Goal: Information Seeking & Learning: Compare options

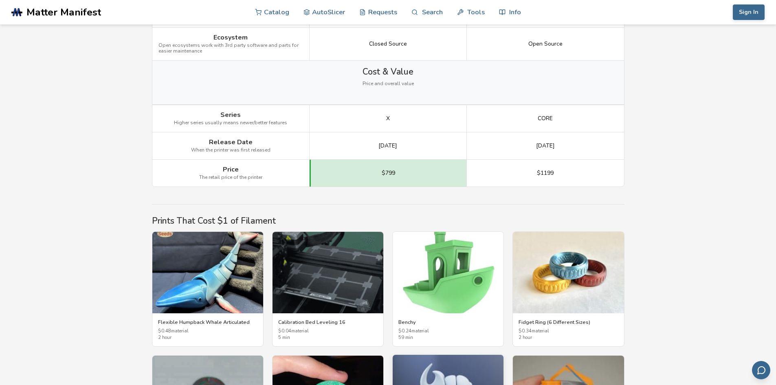
scroll to position [1345, 0]
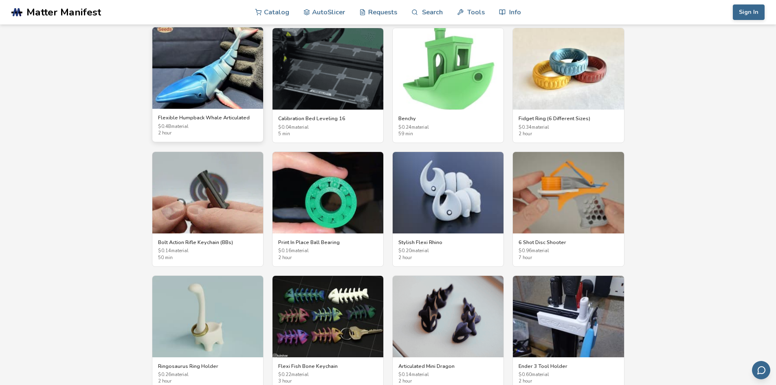
click at [217, 60] on img at bounding box center [207, 68] width 111 height 82
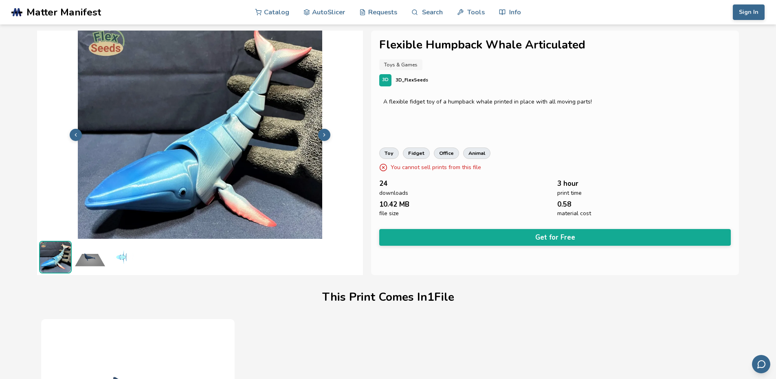
click at [323, 134] on icon at bounding box center [325, 135] width 6 height 6
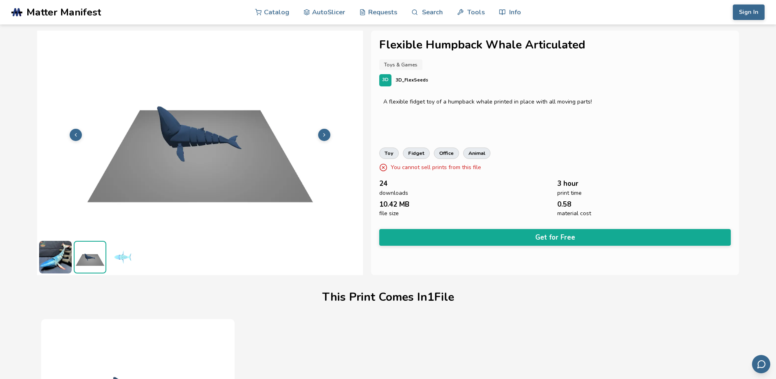
click at [323, 134] on icon at bounding box center [325, 135] width 6 height 6
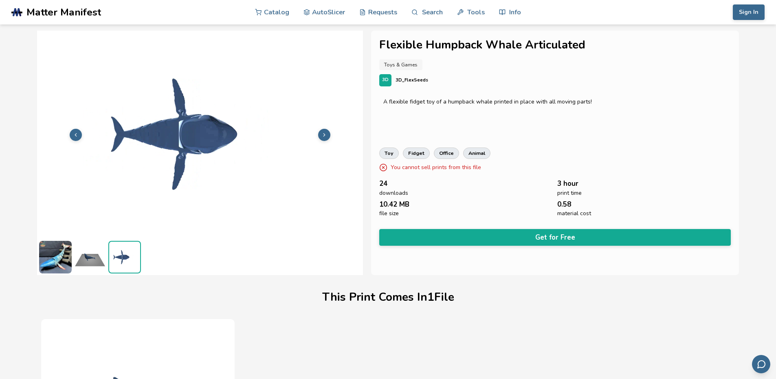
click at [323, 134] on icon at bounding box center [325, 135] width 6 height 6
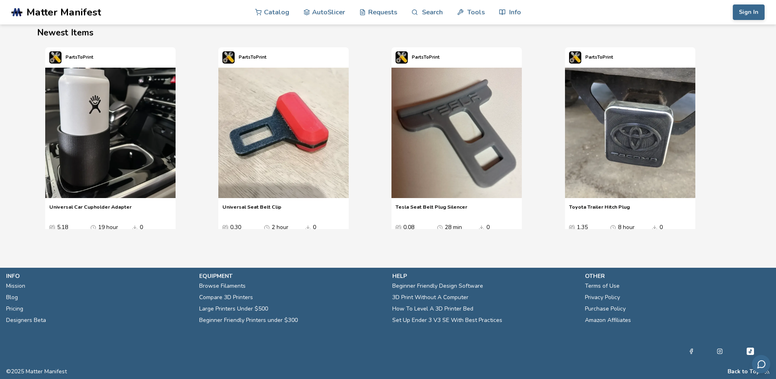
scroll to position [936, 0]
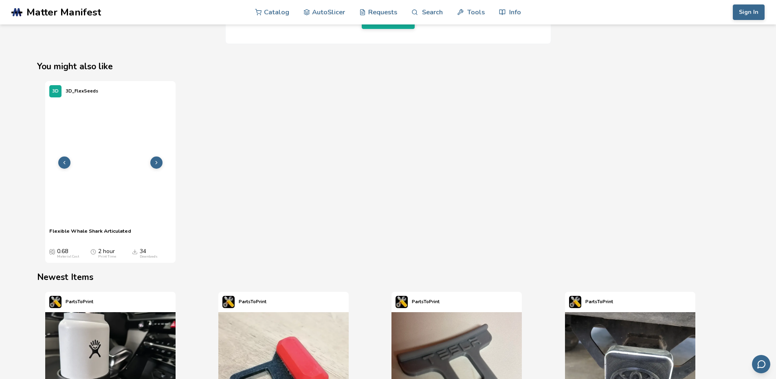
click at [93, 171] on img "1 / 1" at bounding box center [110, 166] width 130 height 130
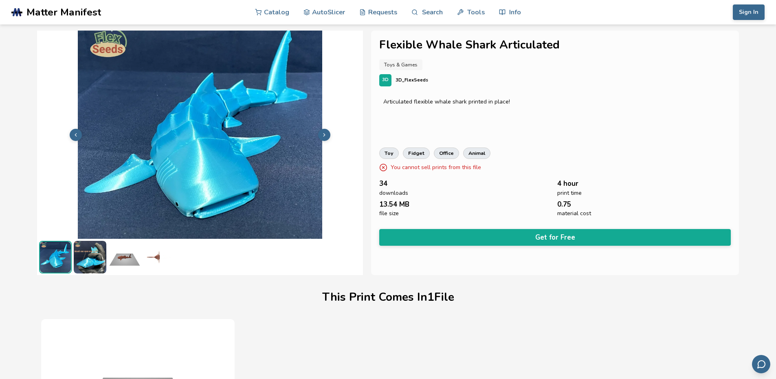
click at [326, 134] on icon at bounding box center [325, 135] width 6 height 6
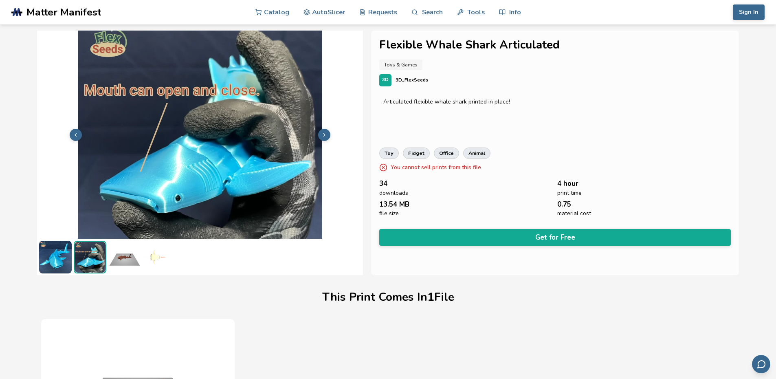
click at [326, 134] on icon at bounding box center [325, 135] width 6 height 6
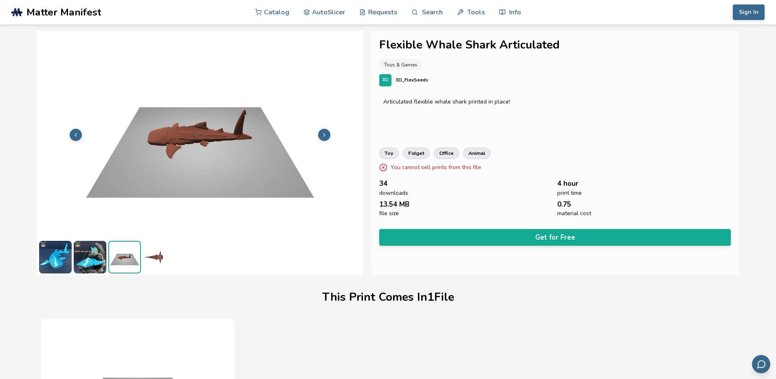
click at [326, 134] on icon at bounding box center [325, 135] width 6 height 6
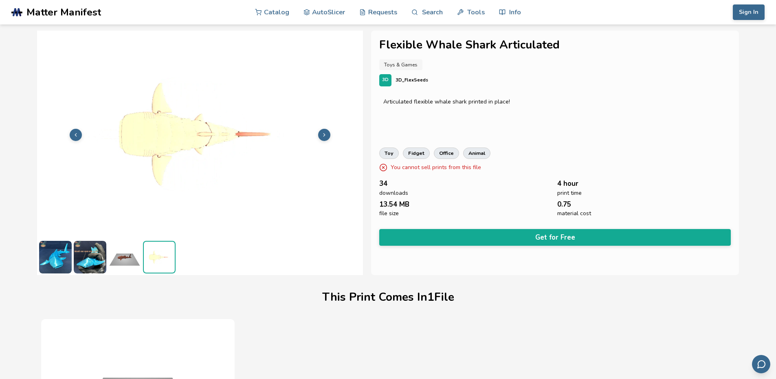
click at [326, 134] on icon at bounding box center [325, 135] width 6 height 6
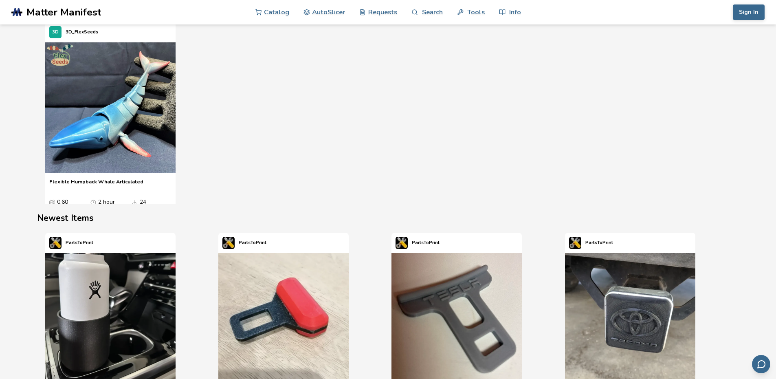
scroll to position [1141, 0]
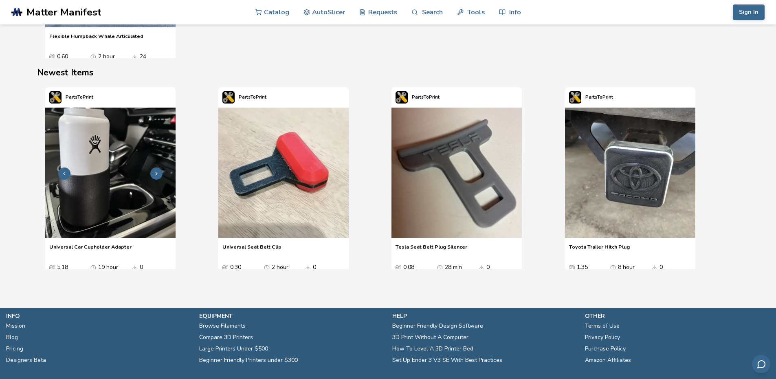
click at [75, 196] on img "1 / 4" at bounding box center [110, 173] width 130 height 130
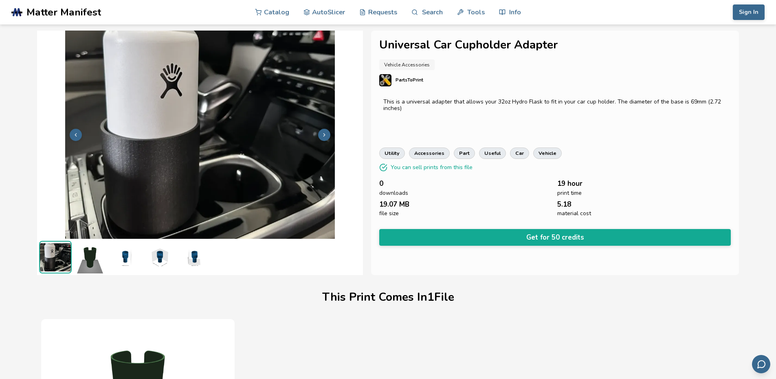
click at [330, 134] on button at bounding box center [324, 135] width 12 height 12
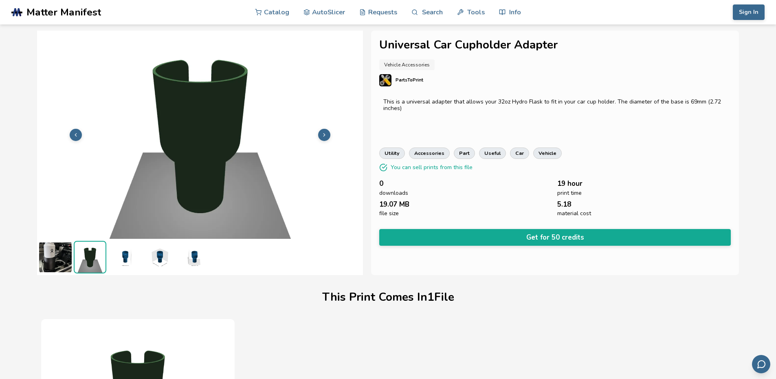
click at [326, 133] on icon at bounding box center [325, 135] width 6 height 6
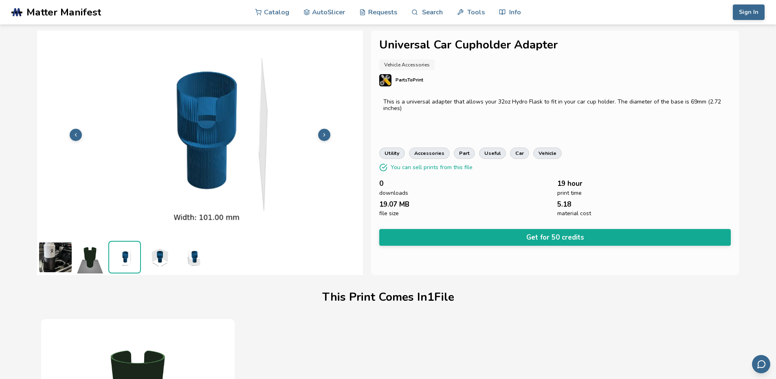
click at [326, 133] on icon at bounding box center [325, 135] width 6 height 6
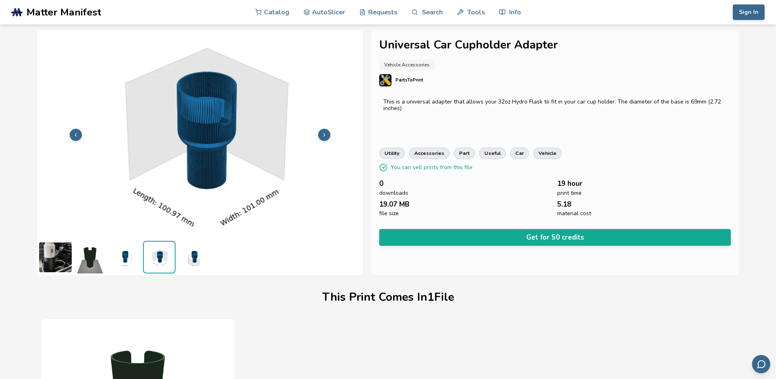
click at [326, 133] on icon at bounding box center [325, 135] width 6 height 6
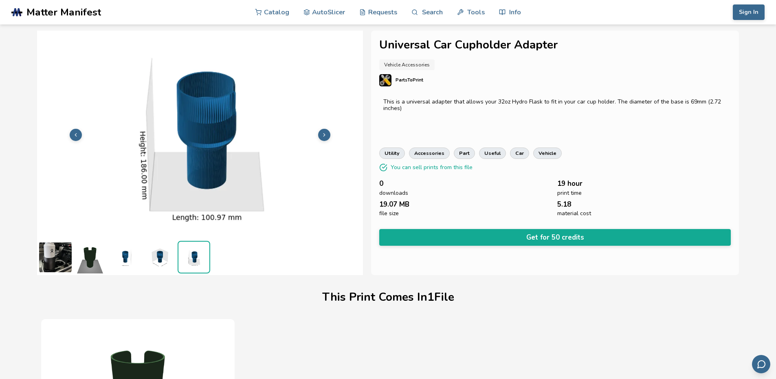
click at [326, 133] on icon at bounding box center [325, 135] width 6 height 6
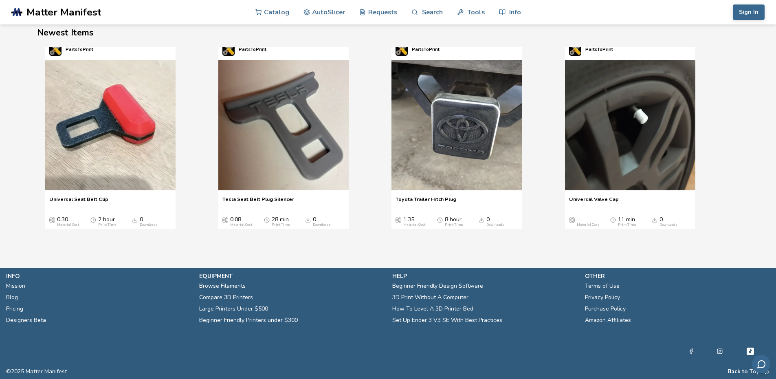
scroll to position [10, 0]
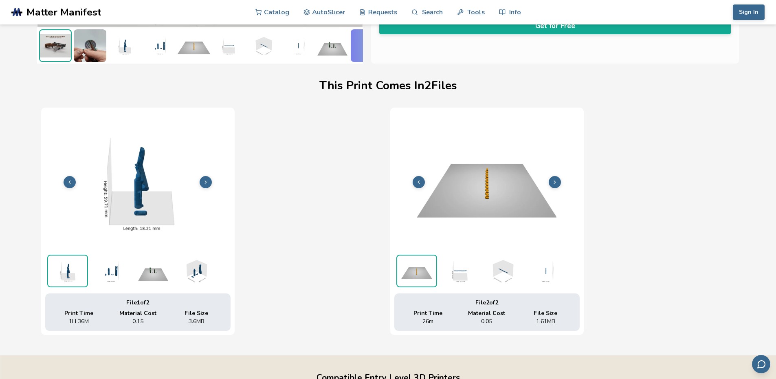
scroll to position [223, 3]
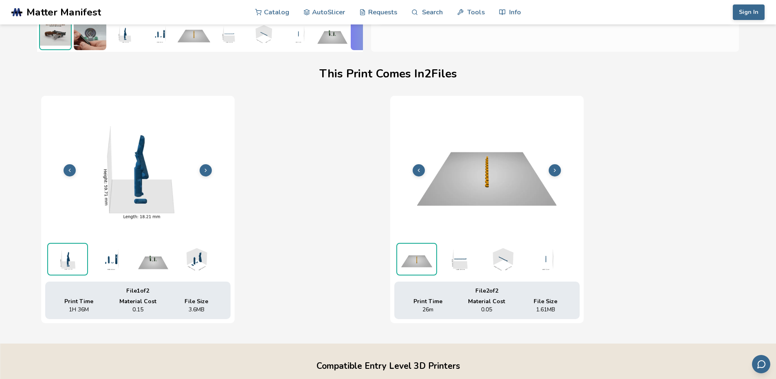
click at [456, 266] on img at bounding box center [459, 259] width 41 height 33
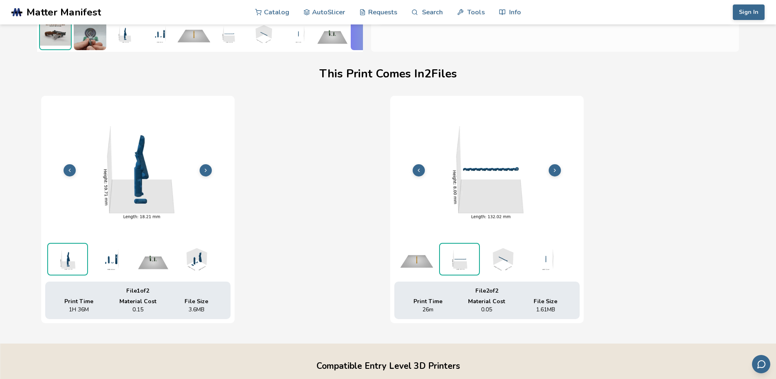
click at [504, 258] on img at bounding box center [502, 259] width 41 height 33
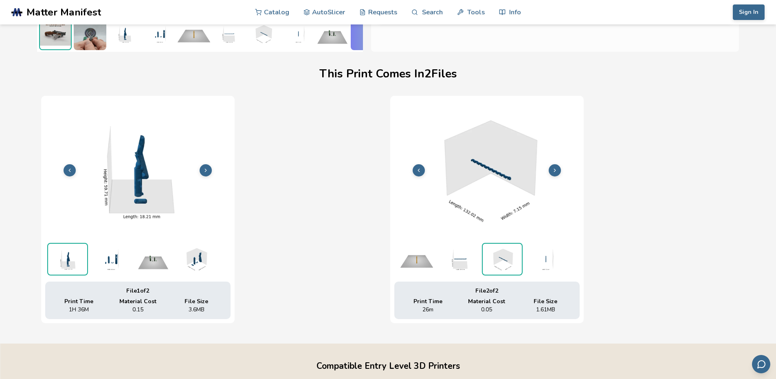
click at [547, 264] on img at bounding box center [545, 259] width 41 height 33
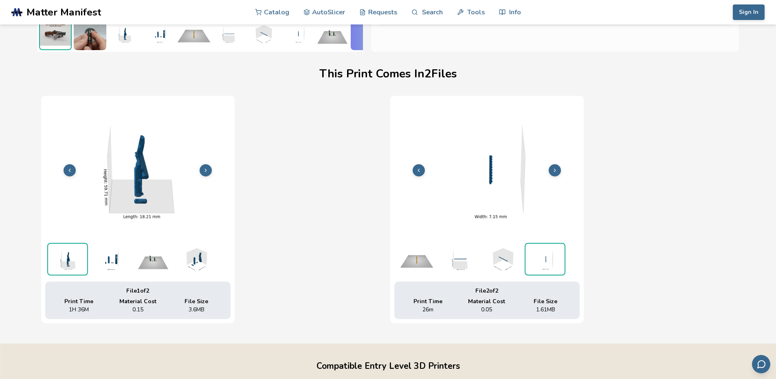
click at [100, 256] on img at bounding box center [110, 259] width 41 height 33
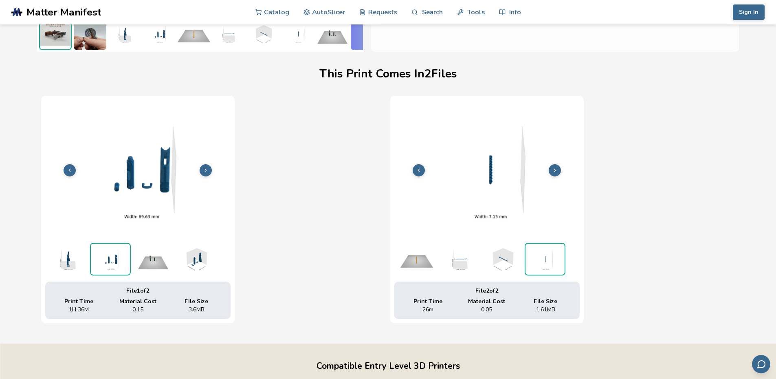
scroll to position [223, 0]
click at [142, 253] on img at bounding box center [153, 259] width 41 height 33
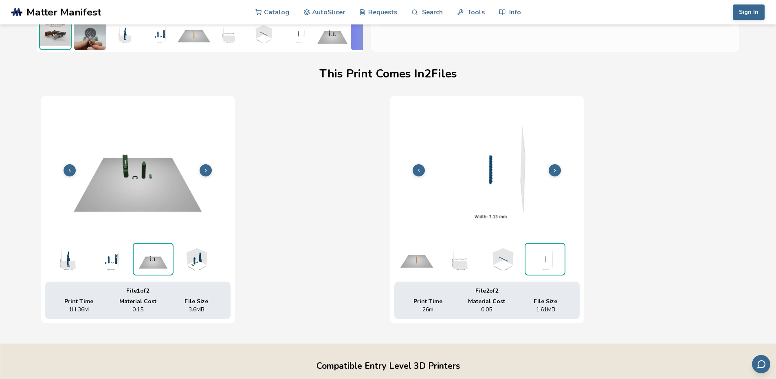
click at [194, 257] on img at bounding box center [196, 259] width 41 height 33
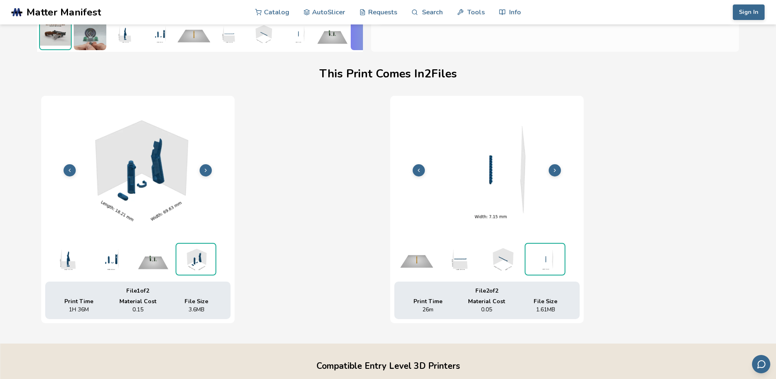
scroll to position [0, 0]
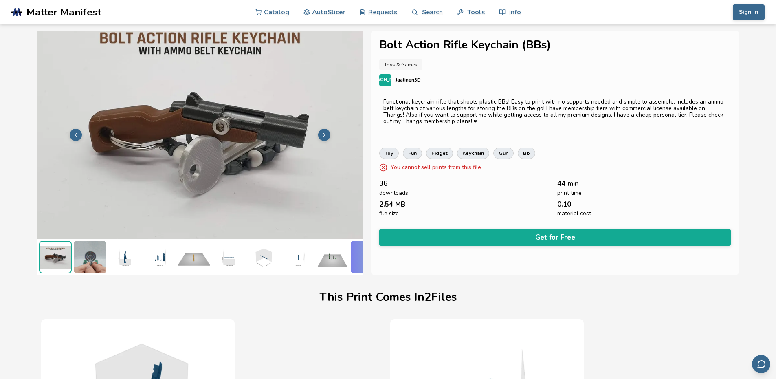
click at [324, 132] on icon at bounding box center [325, 135] width 6 height 6
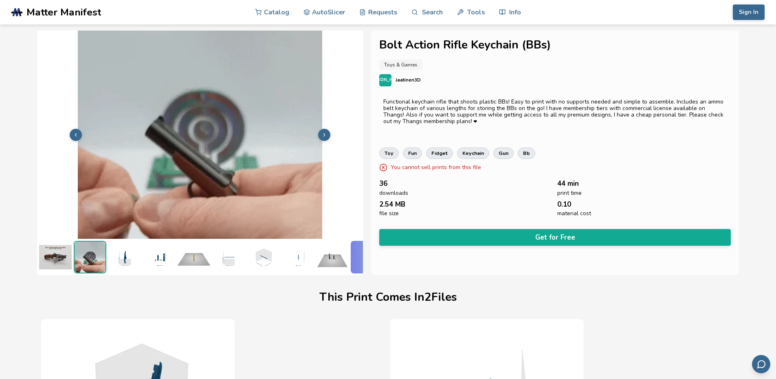
click at [324, 134] on icon at bounding box center [325, 135] width 6 height 6
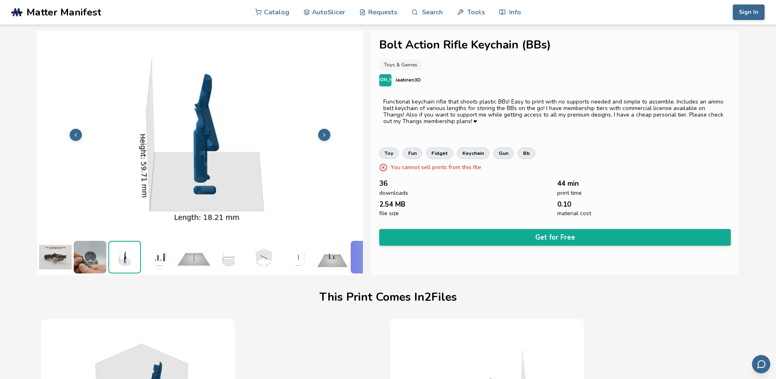
click at [324, 134] on icon at bounding box center [325, 135] width 6 height 6
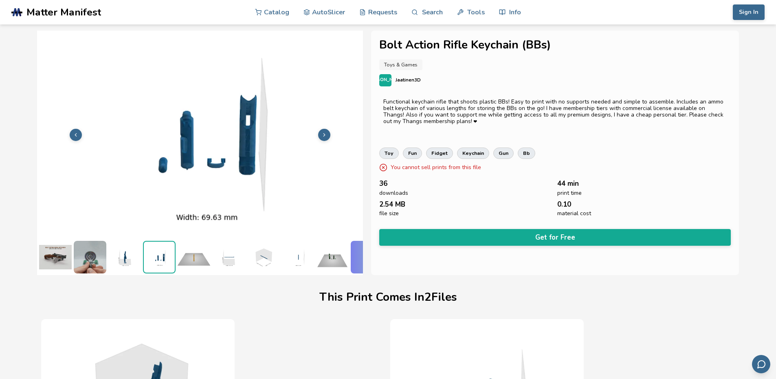
click at [324, 134] on icon at bounding box center [325, 135] width 6 height 6
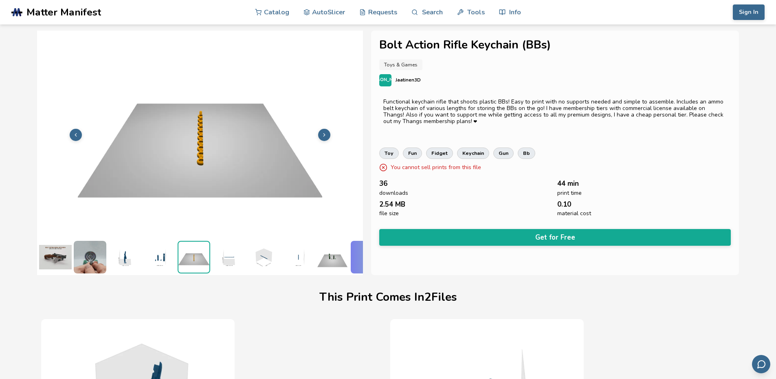
click at [324, 134] on icon at bounding box center [325, 135] width 6 height 6
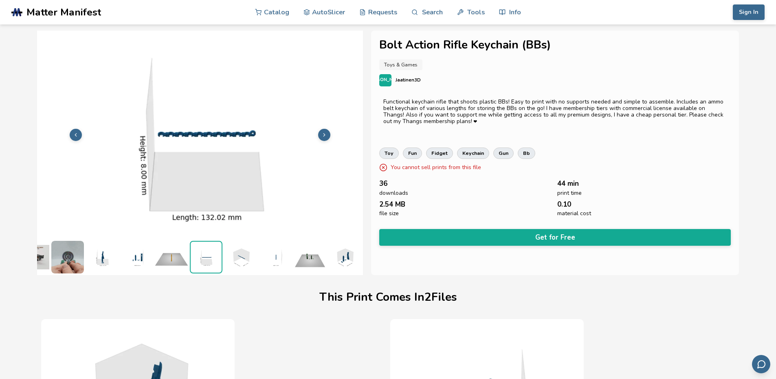
scroll to position [0, 29]
click at [324, 134] on icon at bounding box center [325, 135] width 6 height 6
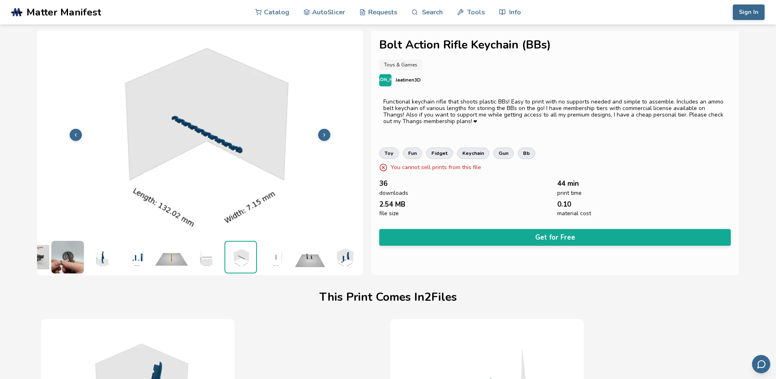
click at [324, 134] on icon at bounding box center [325, 135] width 6 height 6
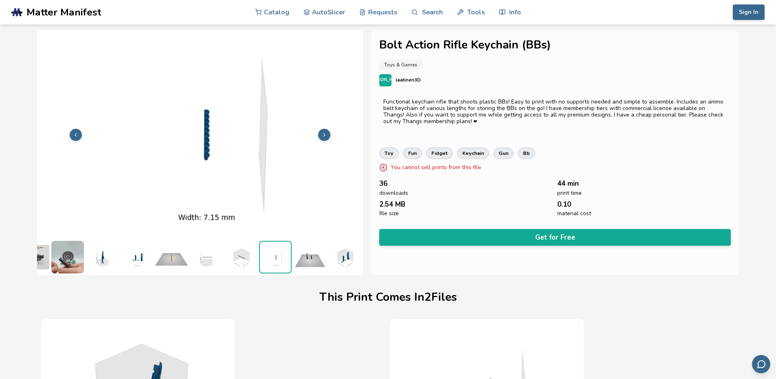
click at [324, 134] on icon at bounding box center [325, 135] width 6 height 6
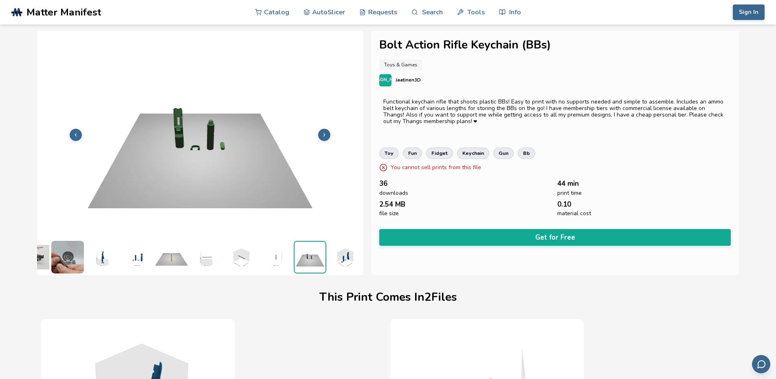
click at [324, 134] on icon at bounding box center [325, 135] width 6 height 6
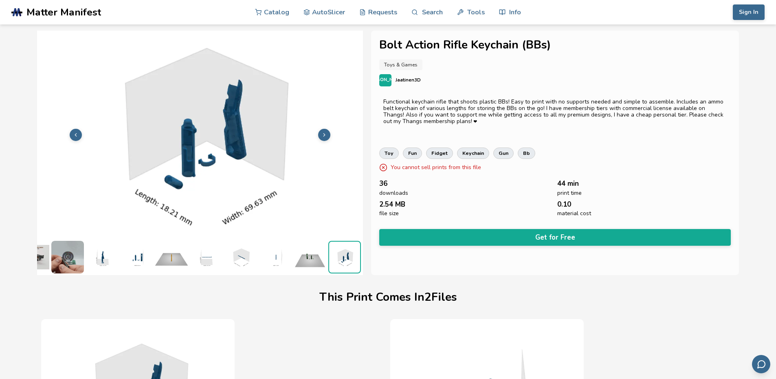
click at [324, 134] on icon at bounding box center [325, 135] width 6 height 6
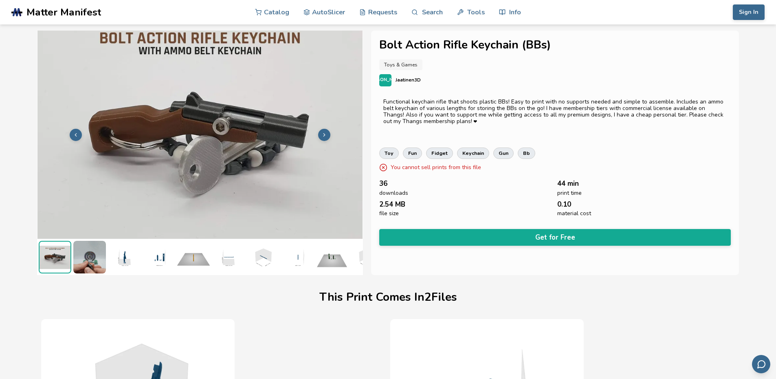
scroll to position [0, 0]
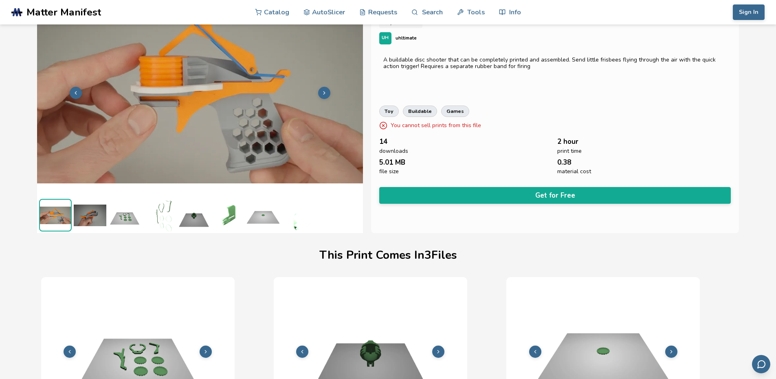
scroll to position [0, 3]
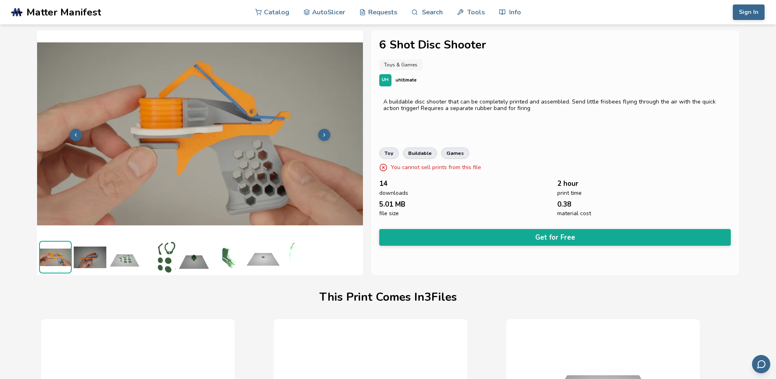
click at [322, 134] on icon at bounding box center [325, 135] width 6 height 6
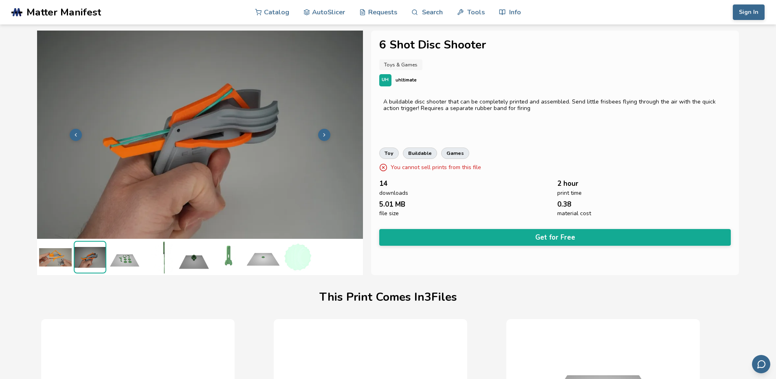
scroll to position [0, 0]
click at [319, 134] on button at bounding box center [324, 135] width 12 height 12
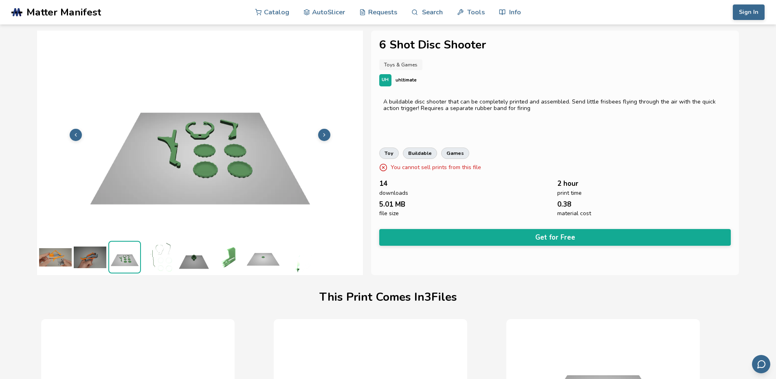
click at [319, 134] on button at bounding box center [324, 135] width 12 height 12
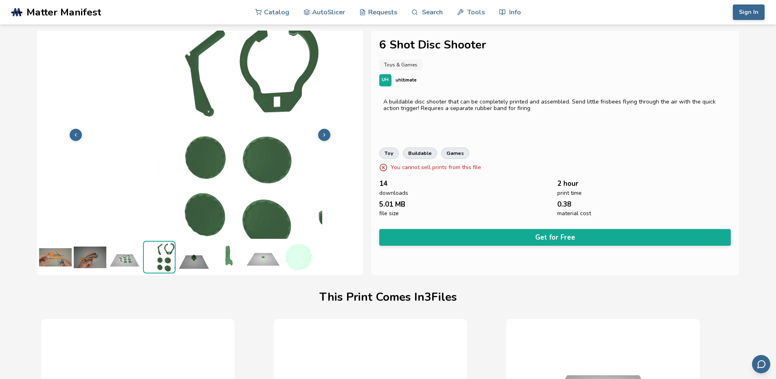
click at [319, 134] on button at bounding box center [324, 135] width 12 height 12
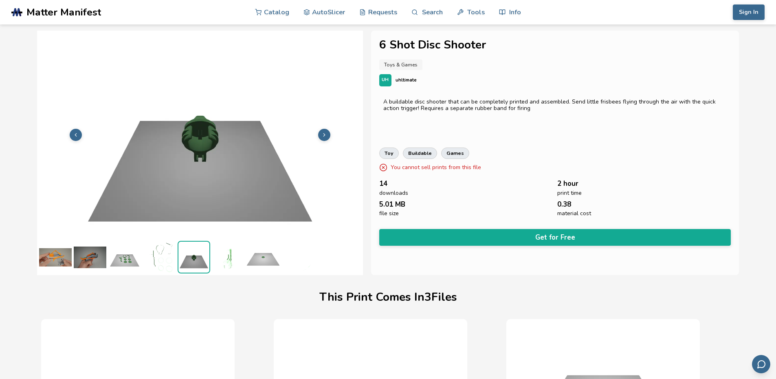
click at [319, 134] on button at bounding box center [324, 135] width 12 height 12
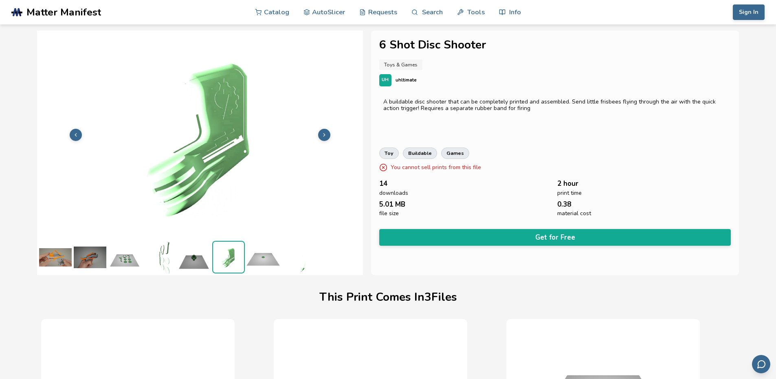
click at [319, 134] on button at bounding box center [324, 135] width 12 height 12
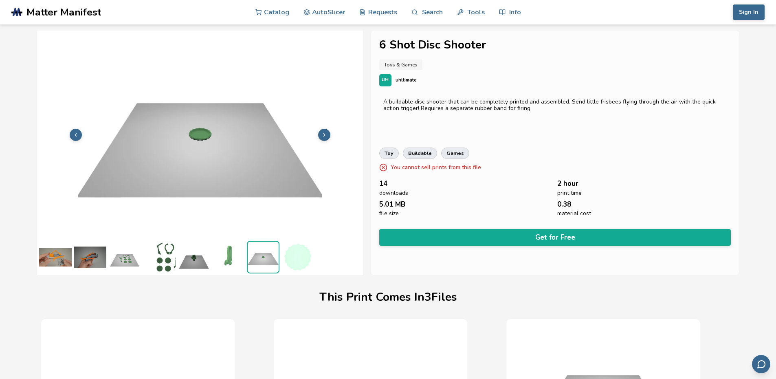
click at [319, 134] on button at bounding box center [324, 135] width 12 height 12
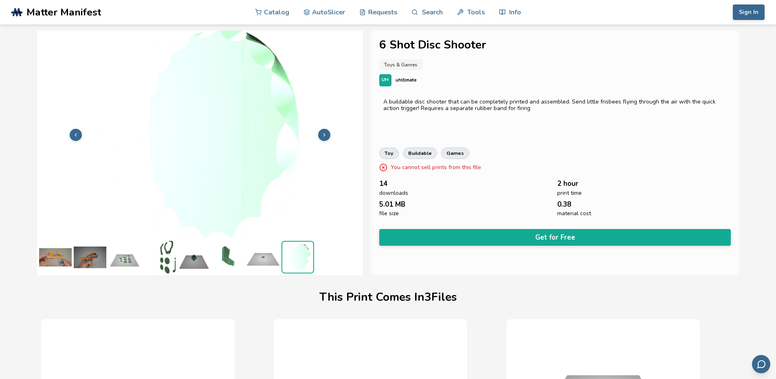
click at [319, 134] on button at bounding box center [324, 135] width 12 height 12
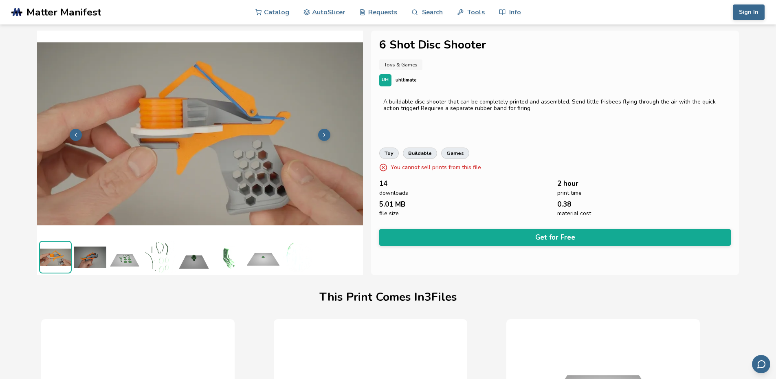
click at [319, 134] on button at bounding box center [324, 135] width 12 height 12
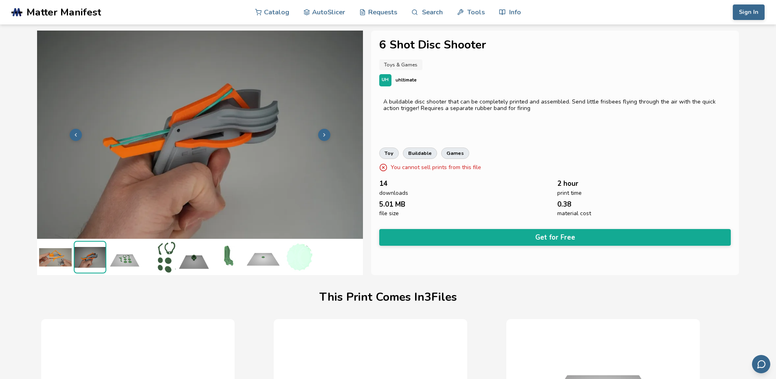
click at [319, 134] on button at bounding box center [324, 135] width 12 height 12
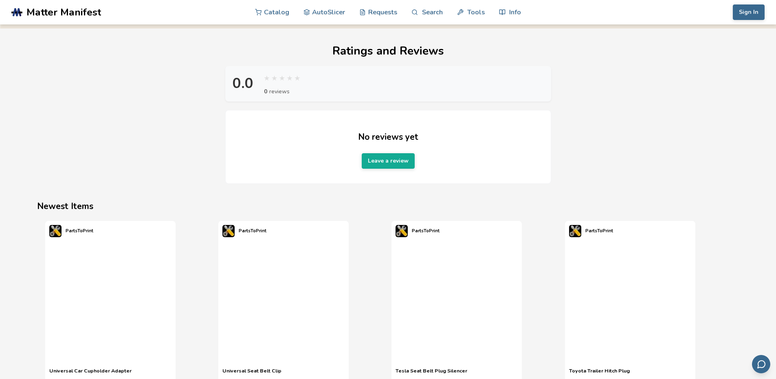
scroll to position [897, 0]
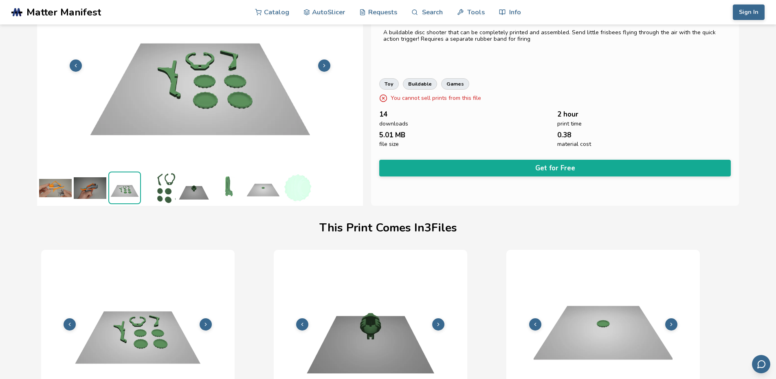
scroll to position [0, 0]
